Goal: Book appointment/travel/reservation

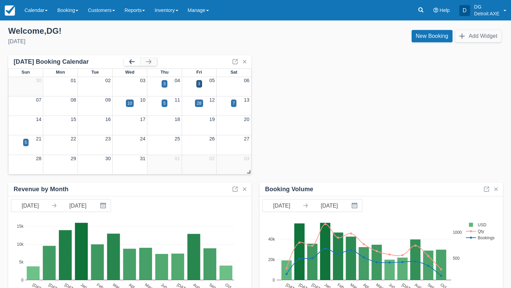
click at [137, 64] on button "button" at bounding box center [132, 62] width 16 height 8
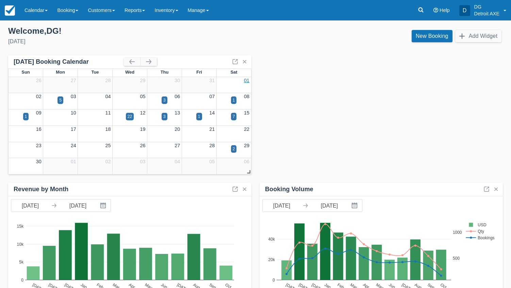
click at [245, 82] on link "01" at bounding box center [246, 80] width 5 height 5
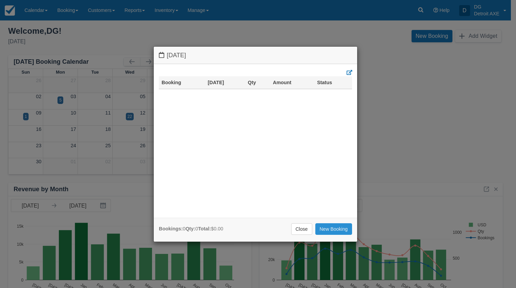
click at [325, 227] on link "New Booking" at bounding box center [333, 229] width 37 height 12
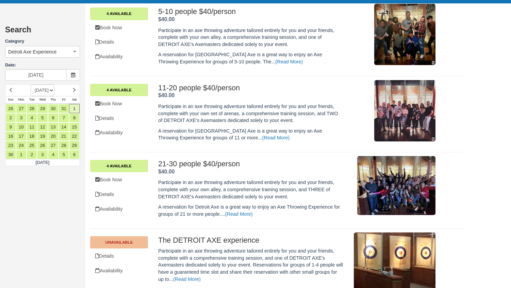
scroll to position [294, 0]
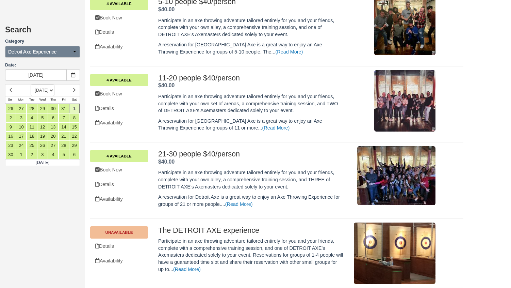
click at [75, 49] on icon "button" at bounding box center [74, 51] width 5 height 5
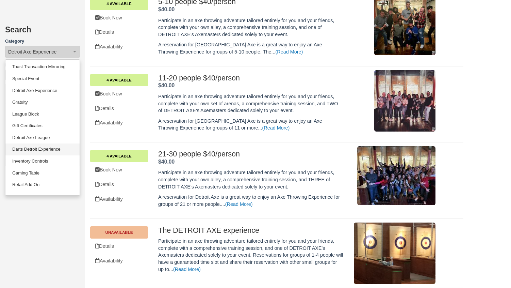
scroll to position [33, 0]
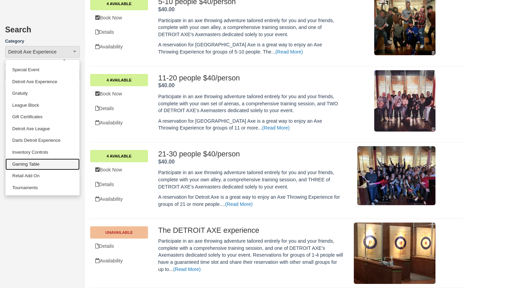
click at [45, 166] on link "Gaming Table" at bounding box center [42, 164] width 74 height 12
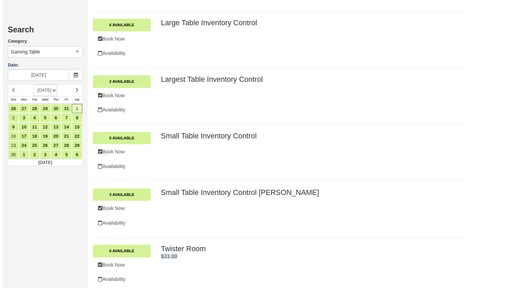
scroll to position [531, 0]
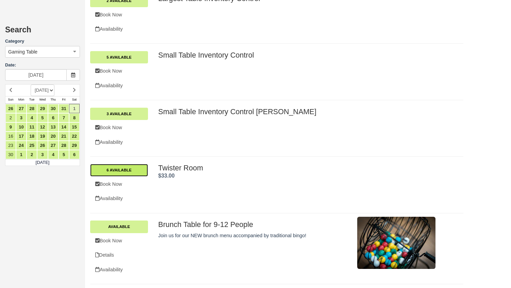
click at [135, 172] on link "6 Available" at bounding box center [119, 170] width 58 height 12
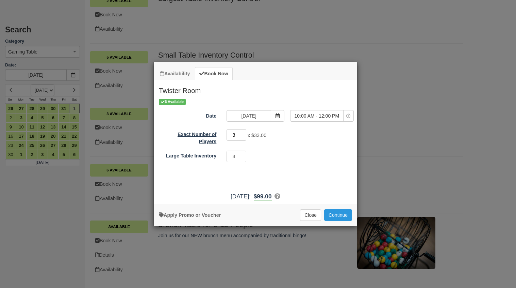
drag, startPoint x: 234, startPoint y: 135, endPoint x: 221, endPoint y: 135, distance: 13.6
click at [221, 135] on div "Exact Number of Players 3 x $33.00 Required.Maximum of 18" at bounding box center [256, 136] width 204 height 16
type input "15"
click at [336, 116] on span "10:00 AM - 12:00 PM" at bounding box center [317, 115] width 53 height 7
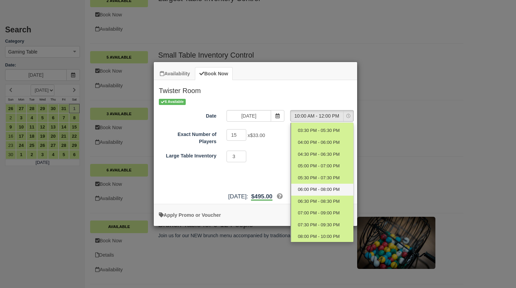
scroll to position [131, 0]
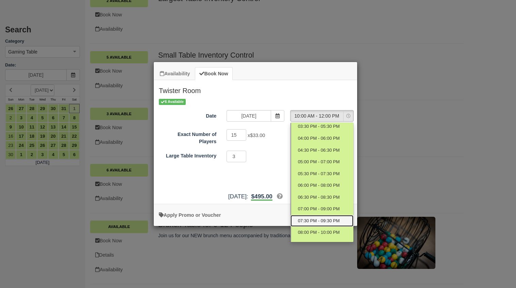
click at [316, 220] on span "07:30 PM - 09:30 PM" at bounding box center [319, 220] width 42 height 6
select select "19"
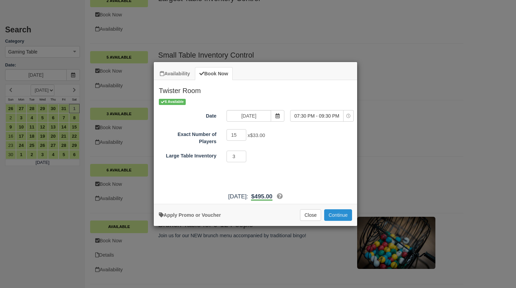
click at [338, 212] on button "Continue" at bounding box center [338, 215] width 28 height 12
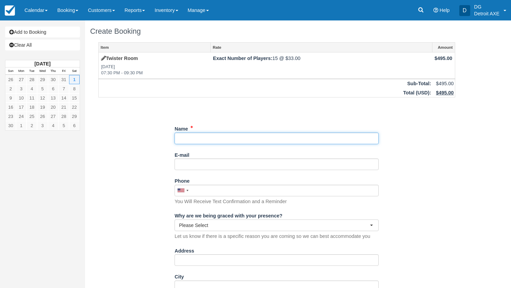
click at [221, 139] on input "Name" at bounding box center [277, 138] width 204 height 12
type input "[PERSON_NAME]"
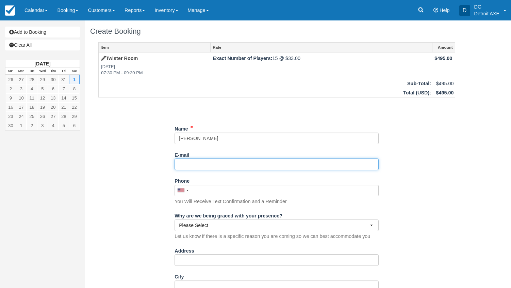
click at [191, 161] on input "E-mail" at bounding box center [277, 164] width 204 height 12
paste input "[EMAIL_ADDRESS][DOMAIN_NAME]"
type input "[EMAIL_ADDRESS][DOMAIN_NAME]"
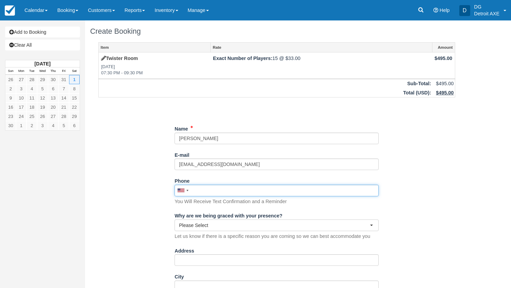
click at [215, 193] on input "Phone" at bounding box center [277, 190] width 204 height 12
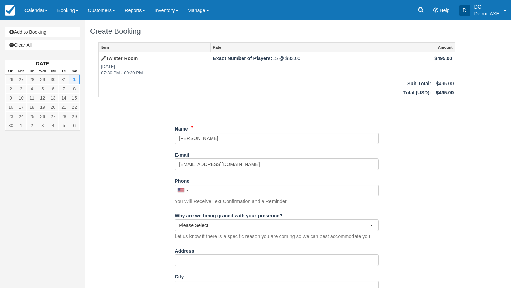
click at [320, 205] on div "United States +1 Canada +1 United Kingdom +44 Afghanistan (‫افغانستان‬‎) +93 Al…" at bounding box center [277, 194] width 204 height 20
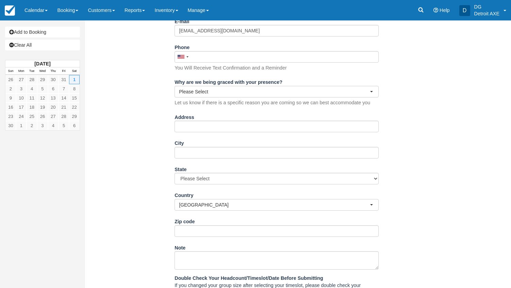
scroll to position [214, 0]
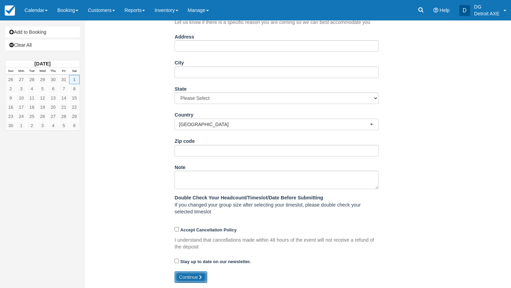
click at [187, 274] on button "Continue" at bounding box center [191, 277] width 33 height 12
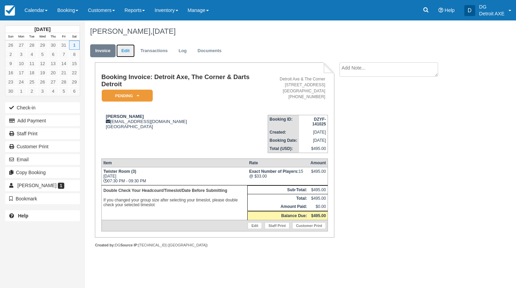
click at [128, 50] on link "Edit" at bounding box center [125, 50] width 18 height 13
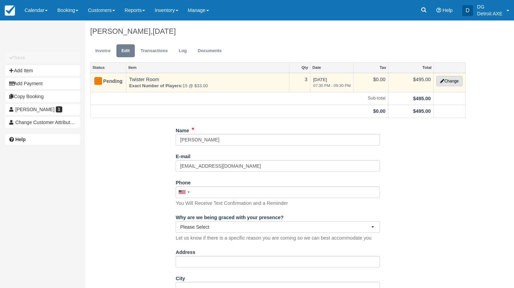
click at [445, 77] on button "Change" at bounding box center [449, 81] width 26 height 10
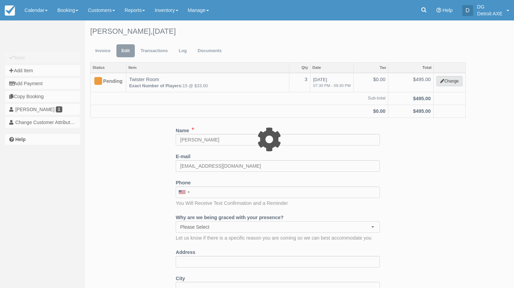
select select "6"
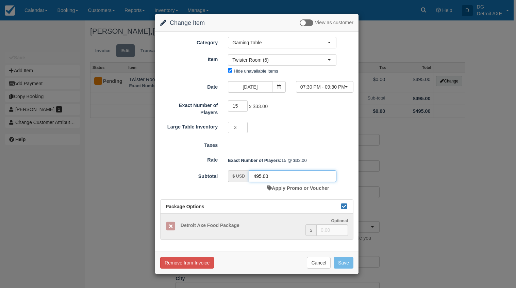
drag, startPoint x: 278, startPoint y: 176, endPoint x: 249, endPoint y: 169, distance: 30.5
click at [249, 169] on form "Category Gaming Table Detroit Axe Food Packages Toast Transaction Mirroring Spe…" at bounding box center [256, 138] width 193 height 203
type input "50"
click at [302, 146] on div "Taxes" at bounding box center [257, 144] width 204 height 10
click at [343, 259] on button "Save" at bounding box center [344, 263] width 20 height 12
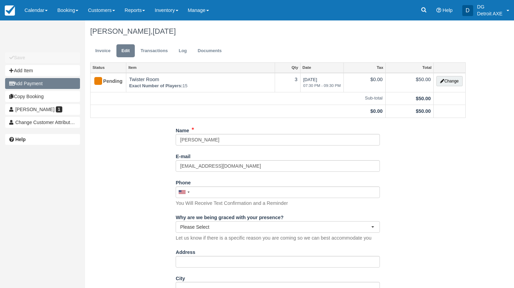
click at [45, 81] on button "Add Payment" at bounding box center [42, 83] width 75 height 11
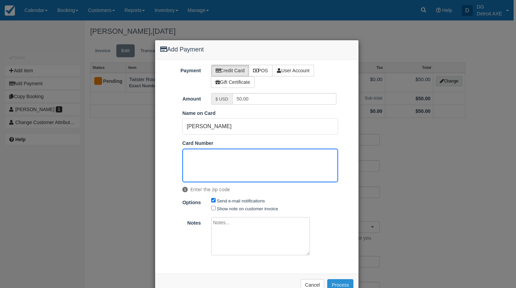
click at [336, 279] on button "Process" at bounding box center [340, 285] width 26 height 12
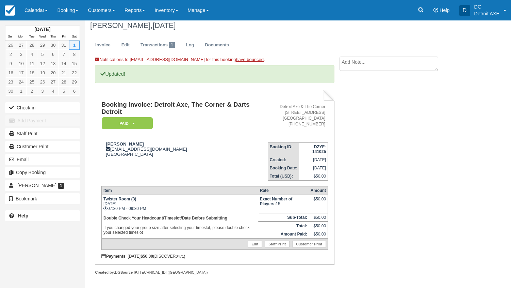
scroll to position [7, 0]
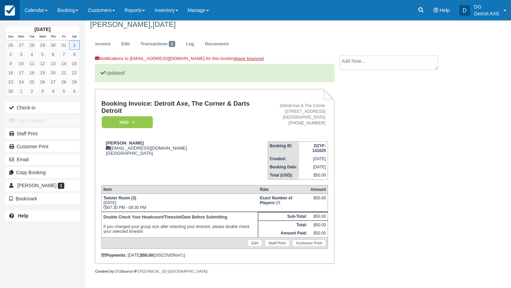
click at [15, 14] on link at bounding box center [10, 10] width 20 height 20
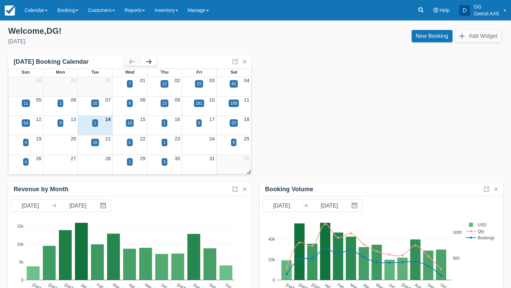
click at [149, 59] on button "button" at bounding box center [149, 62] width 16 height 8
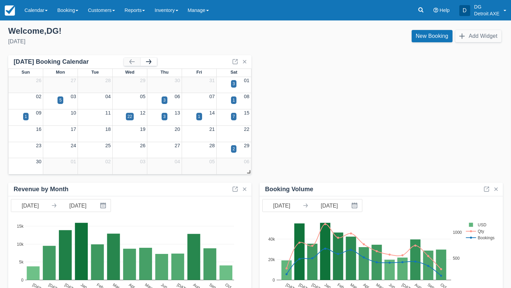
click at [149, 60] on button "button" at bounding box center [149, 62] width 16 height 8
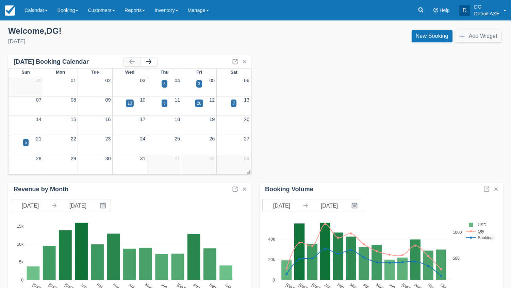
click at [149, 60] on button "button" at bounding box center [149, 62] width 16 height 8
